Goal: Transaction & Acquisition: Subscribe to service/newsletter

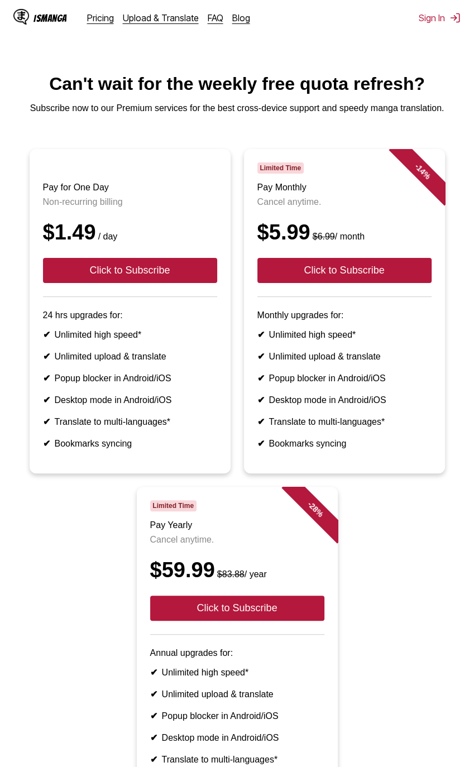
click at [103, 17] on link "Pricing" at bounding box center [100, 17] width 27 height 11
click at [130, 17] on link "Upload & Translate" at bounding box center [161, 17] width 76 height 11
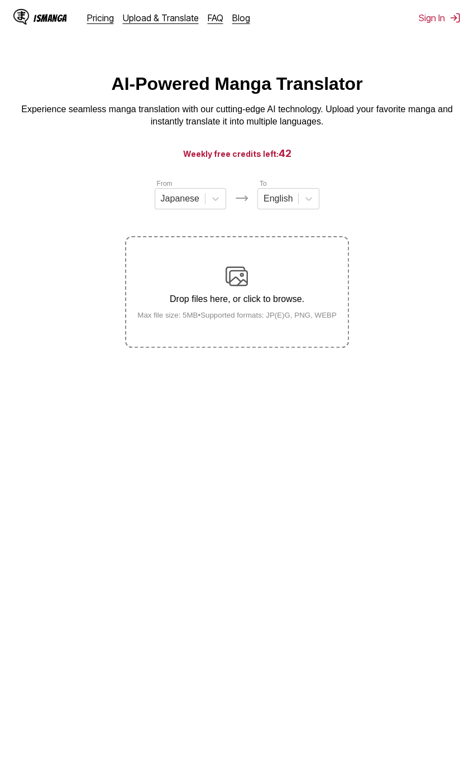
click at [96, 13] on link "Pricing" at bounding box center [100, 17] width 27 height 11
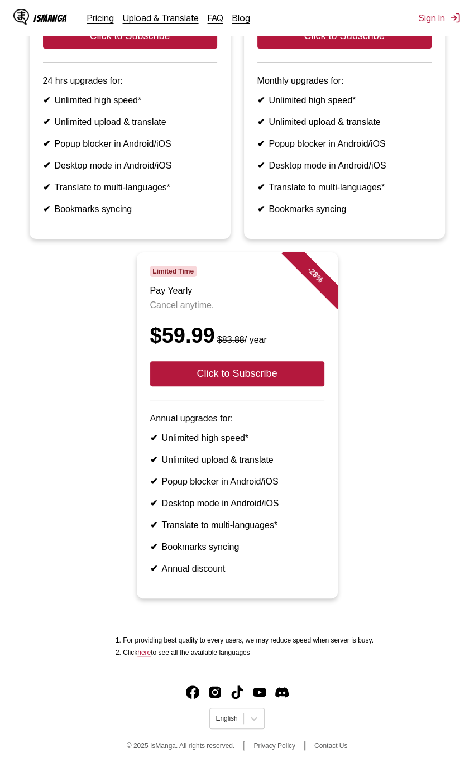
scroll to position [282, 0]
click at [320, 741] on link "Contact Us" at bounding box center [330, 745] width 33 height 8
click at [329, 743] on link "Contact Us" at bounding box center [330, 745] width 33 height 8
click at [326, 745] on link "Contact Us" at bounding box center [330, 745] width 33 height 8
click at [326, 746] on link "Contact Us" at bounding box center [330, 745] width 33 height 8
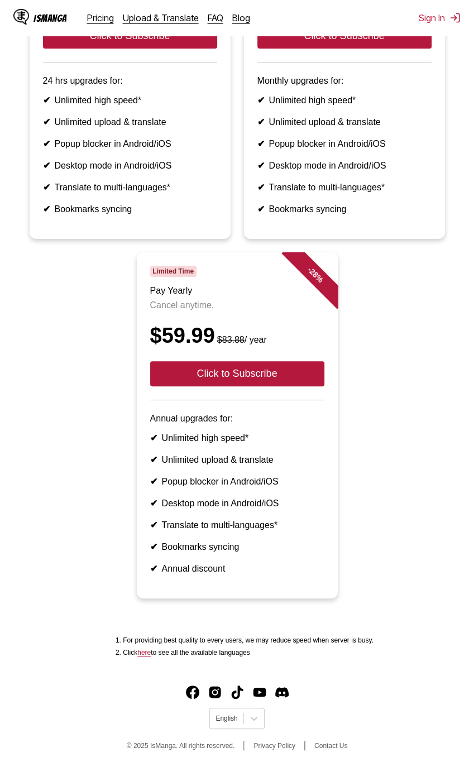
click at [329, 745] on link "Contact Us" at bounding box center [330, 745] width 33 height 8
click at [331, 749] on link "Contact Us" at bounding box center [330, 745] width 33 height 8
click at [320, 746] on link "Contact Us" at bounding box center [330, 745] width 33 height 8
click at [325, 743] on link "Contact Us" at bounding box center [330, 745] width 33 height 8
click at [330, 748] on link "Contact Us" at bounding box center [330, 745] width 33 height 8
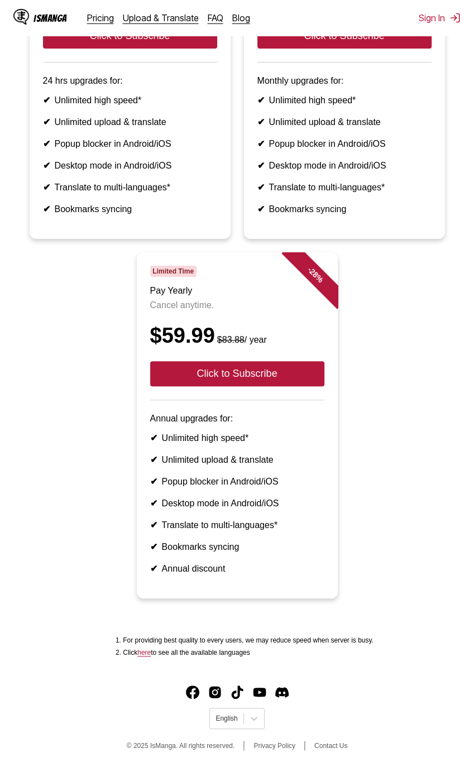
click at [330, 748] on link "Contact Us" at bounding box center [330, 745] width 33 height 8
click at [331, 748] on link "Contact Us" at bounding box center [330, 745] width 33 height 8
click at [330, 748] on link "Contact Us" at bounding box center [330, 745] width 33 height 8
click at [330, 745] on link "Contact Us" at bounding box center [330, 745] width 33 height 8
click at [332, 747] on link "Contact Us" at bounding box center [330, 745] width 33 height 8
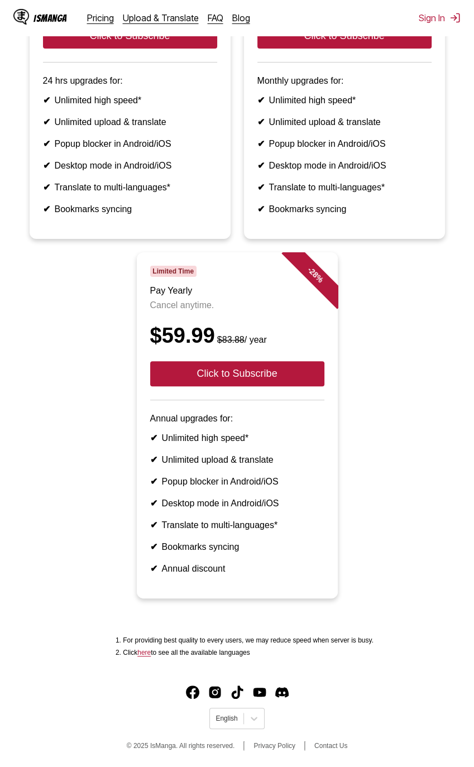
click at [322, 744] on link "Contact Us" at bounding box center [330, 745] width 33 height 8
click at [326, 745] on link "Contact Us" at bounding box center [330, 745] width 33 height 8
click at [322, 746] on link "Contact Us" at bounding box center [330, 745] width 33 height 8
click at [322, 745] on link "Contact Us" at bounding box center [330, 745] width 33 height 8
click at [321, 744] on link "Contact Us" at bounding box center [330, 745] width 33 height 8
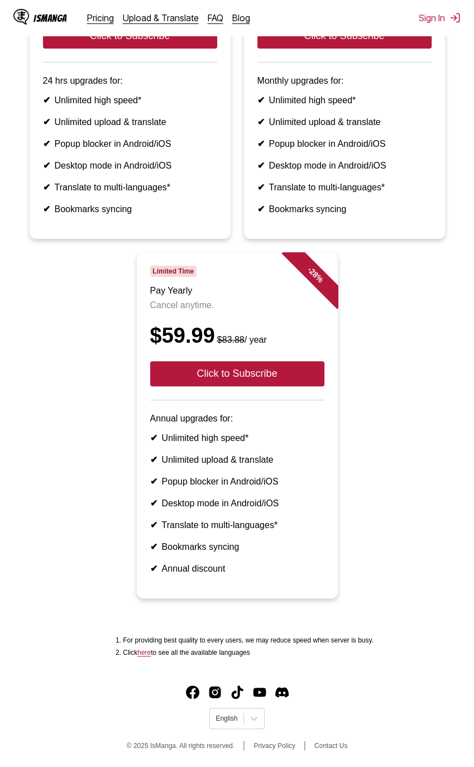
click at [276, 744] on link "Privacy Policy" at bounding box center [274, 745] width 42 height 8
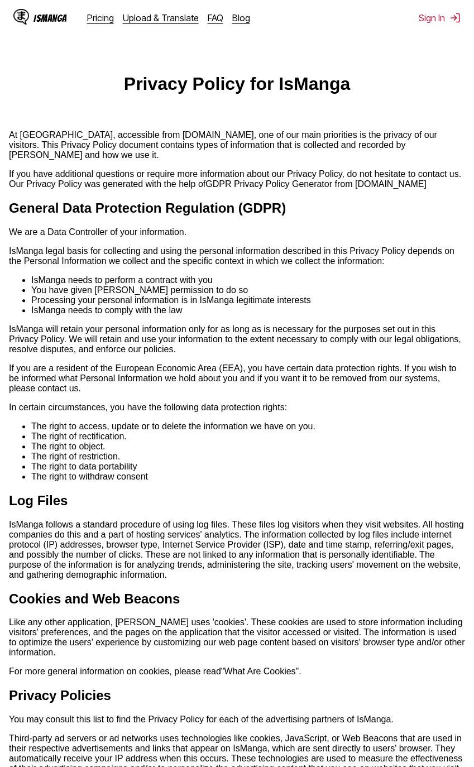
click at [215, 22] on link "FAQ" at bounding box center [216, 17] width 16 height 11
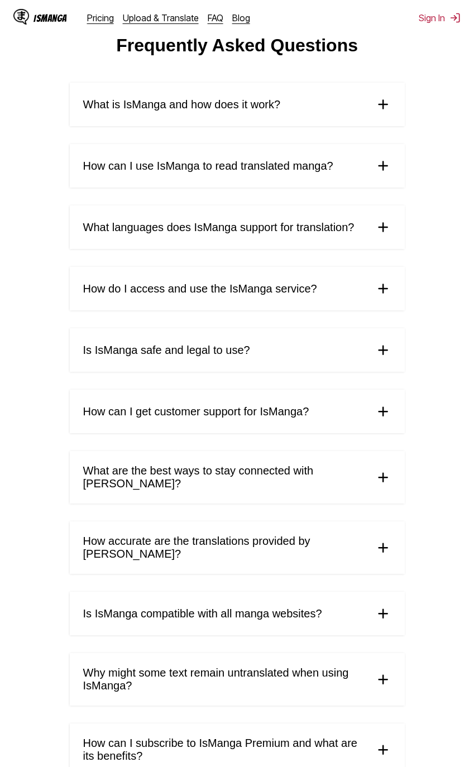
scroll to position [218, 0]
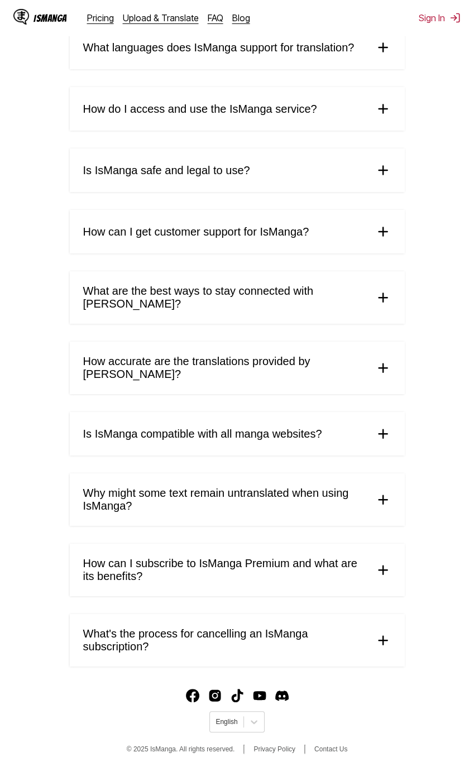
click at [327, 745] on link "Contact Us" at bounding box center [330, 749] width 33 height 8
click at [327, 748] on link "Contact Us" at bounding box center [330, 749] width 33 height 8
click at [185, 748] on span "© 2025 IsManga. All rights reserved." at bounding box center [181, 749] width 108 height 8
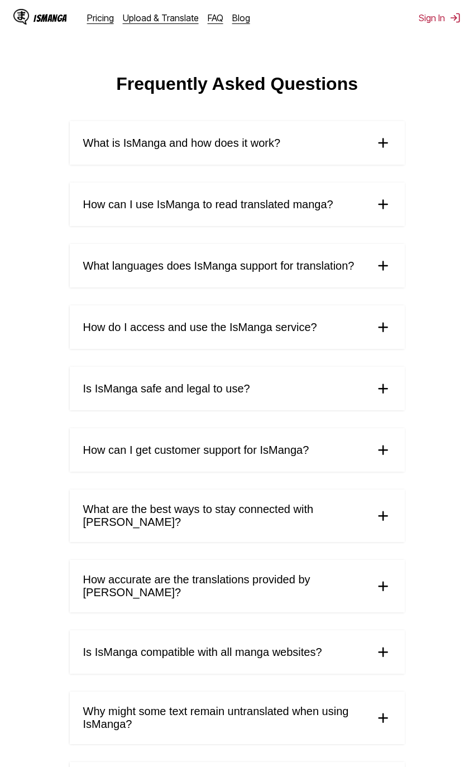
click at [103, 16] on link "Pricing" at bounding box center [100, 17] width 27 height 11
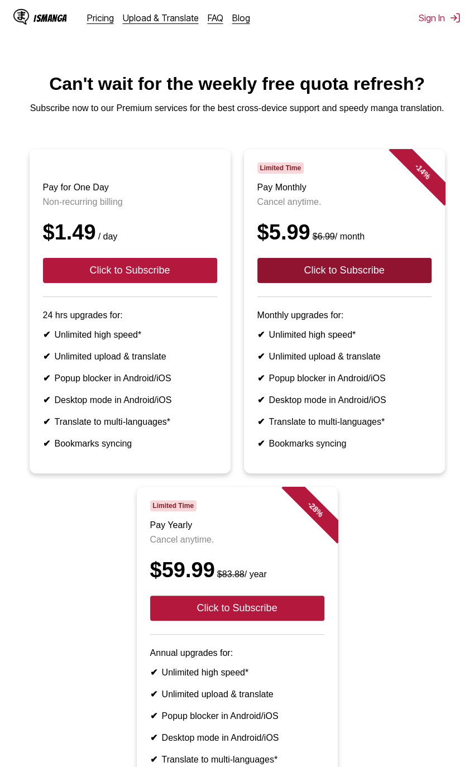
click at [310, 283] on button "Click to Subscribe" at bounding box center [344, 270] width 174 height 25
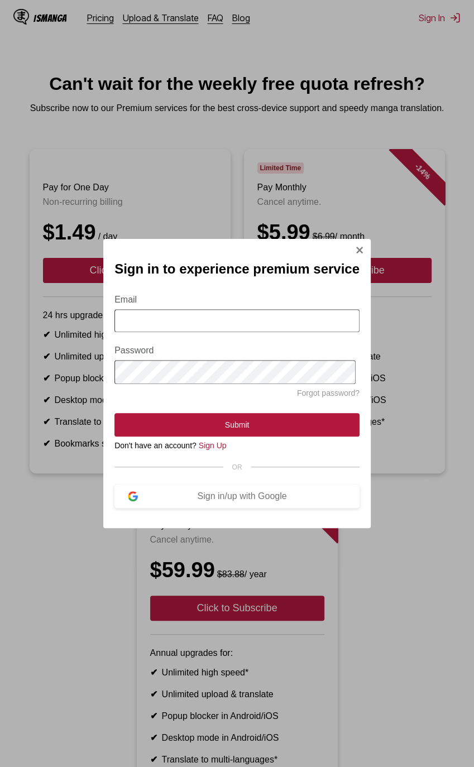
click at [98, 171] on div "Sign in to experience premium service Email Password Forgot password? Submit Do…" at bounding box center [237, 383] width 474 height 767
